Goal: Information Seeking & Learning: Learn about a topic

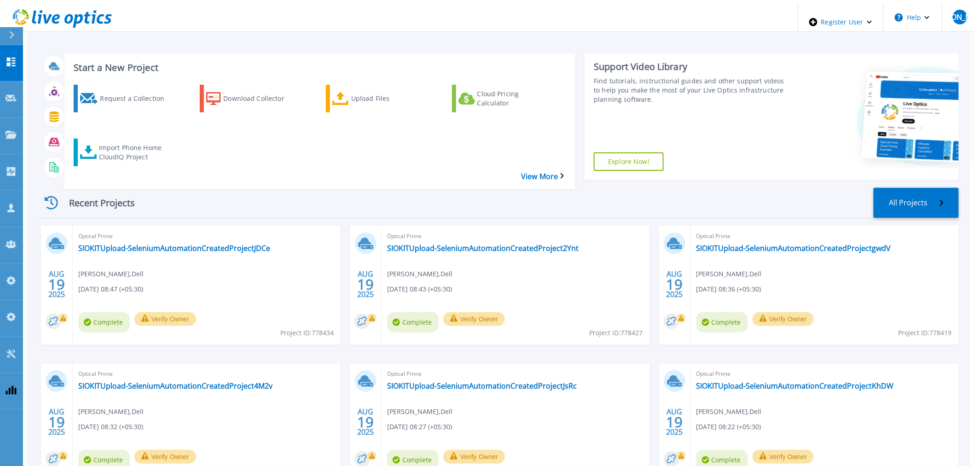
click at [358, 188] on div "Recent Projects All Projects" at bounding box center [499, 203] width 920 height 30
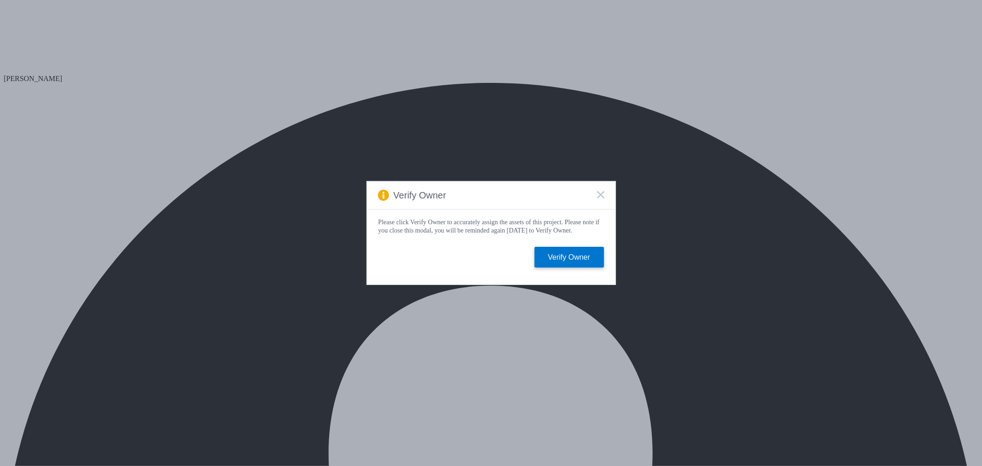
click at [596, 192] on div "Verify Owner" at bounding box center [491, 195] width 249 height 28
click at [600, 194] on icon at bounding box center [600, 194] width 7 height 7
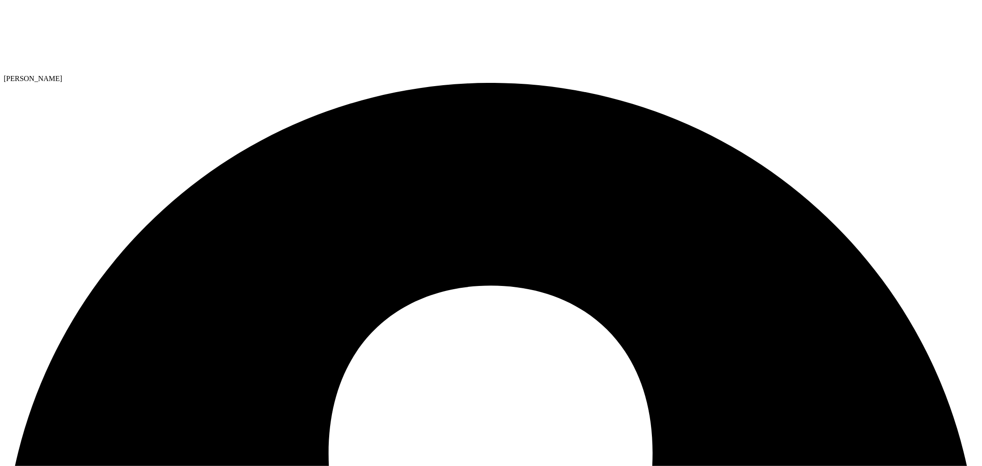
select select "USD"
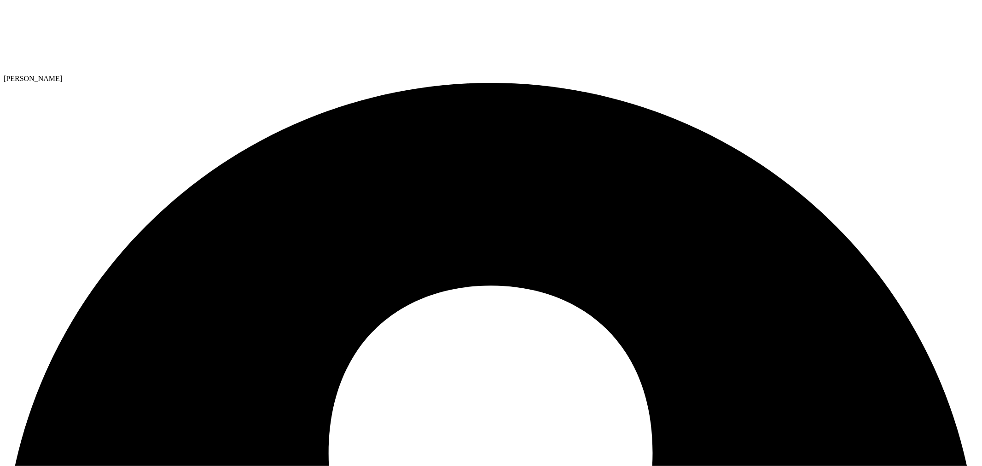
select select "USD"
